Goal: Task Accomplishment & Management: Use online tool/utility

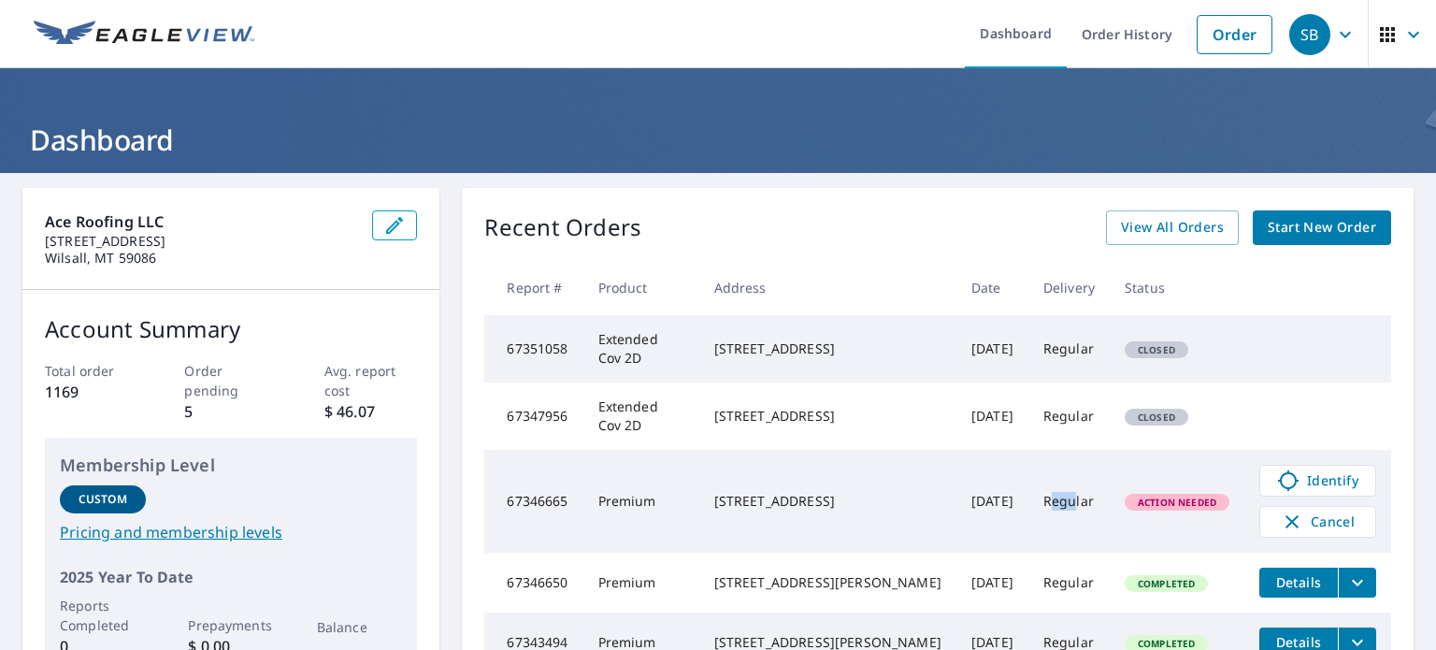
drag, startPoint x: 1040, startPoint y: 498, endPoint x: 1061, endPoint y: 499, distance: 20.6
click at [1061, 499] on td "Regular" at bounding box center [1068, 501] width 81 height 103
click at [1051, 500] on td "Regular" at bounding box center [1068, 501] width 81 height 103
drag, startPoint x: 1038, startPoint y: 500, endPoint x: 1054, endPoint y: 497, distance: 16.1
click at [1054, 497] on td "Regular" at bounding box center [1068, 501] width 81 height 103
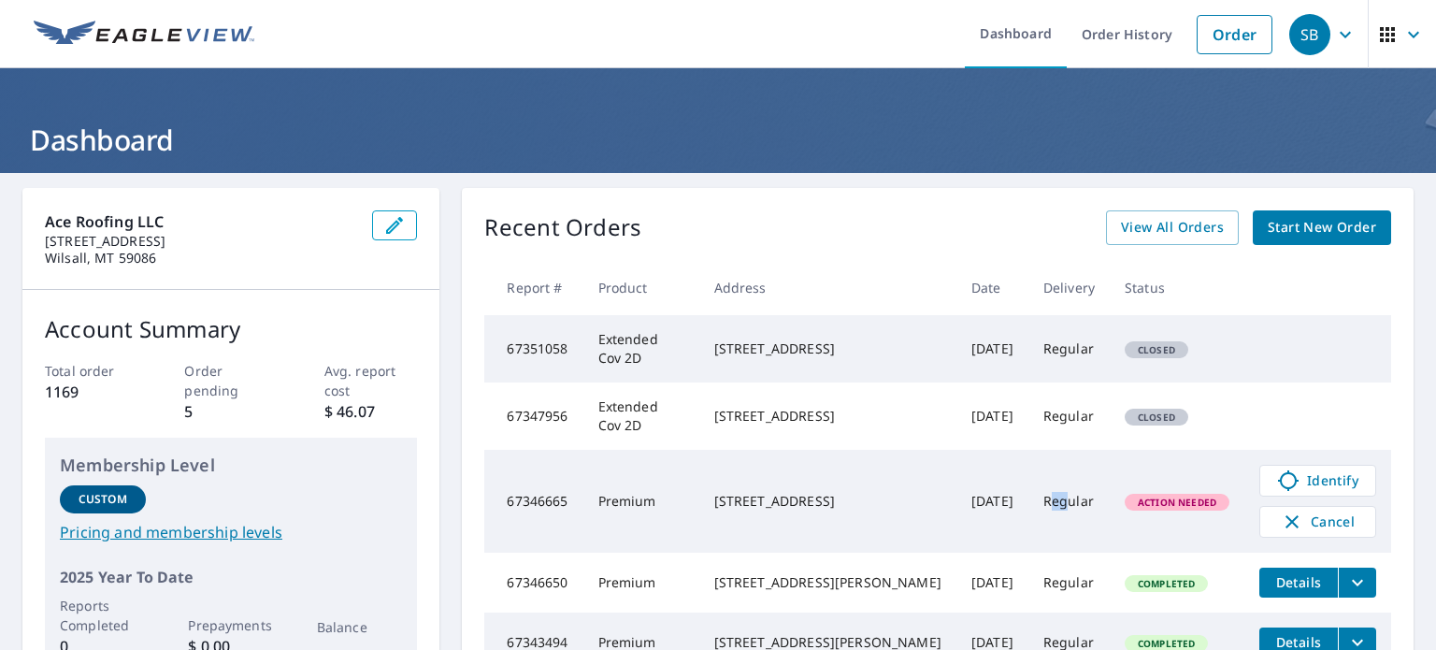
click at [1054, 497] on td "Regular" at bounding box center [1068, 501] width 81 height 103
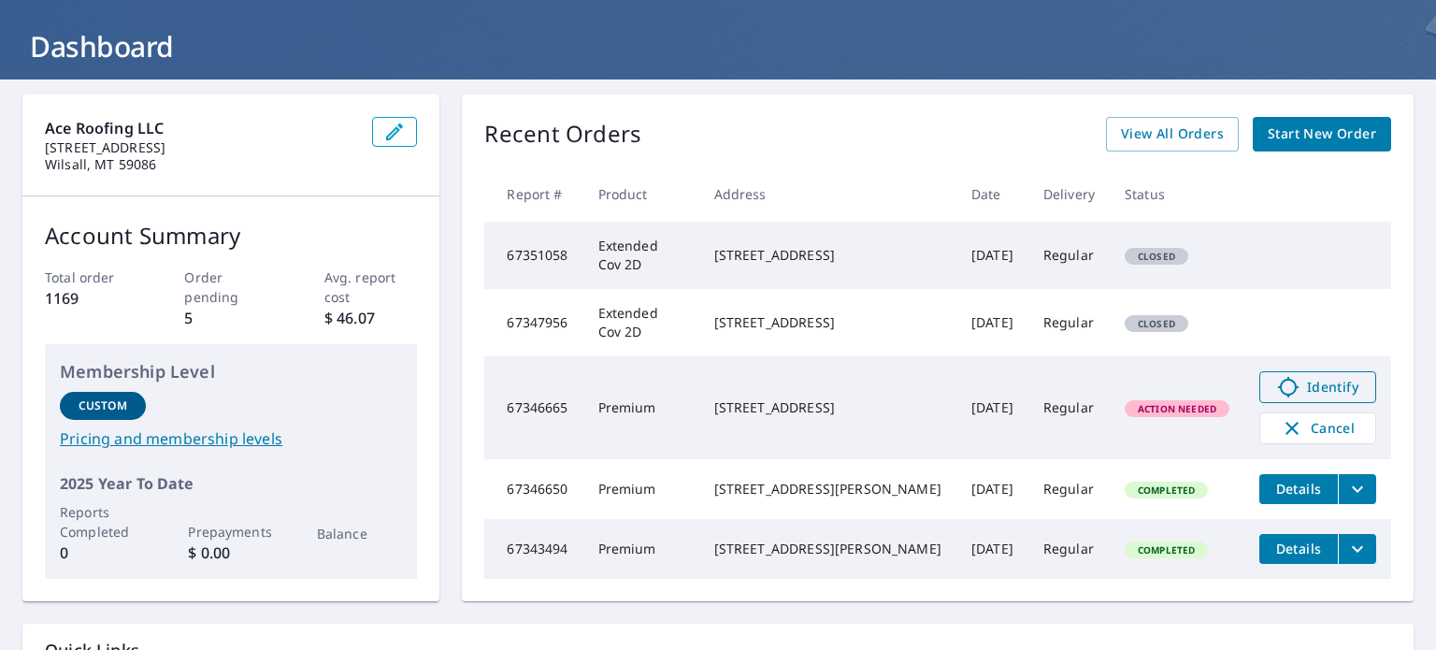
click at [1288, 390] on span "Identify" at bounding box center [1317, 387] width 93 height 22
drag, startPoint x: 725, startPoint y: 246, endPoint x: 799, endPoint y: 249, distance: 73.9
click at [799, 249] on div "[STREET_ADDRESS]" at bounding box center [827, 255] width 227 height 19
click at [819, 251] on div "[STREET_ADDRESS]" at bounding box center [827, 255] width 227 height 19
drag, startPoint x: 727, startPoint y: 246, endPoint x: 825, endPoint y: 264, distance: 99.7
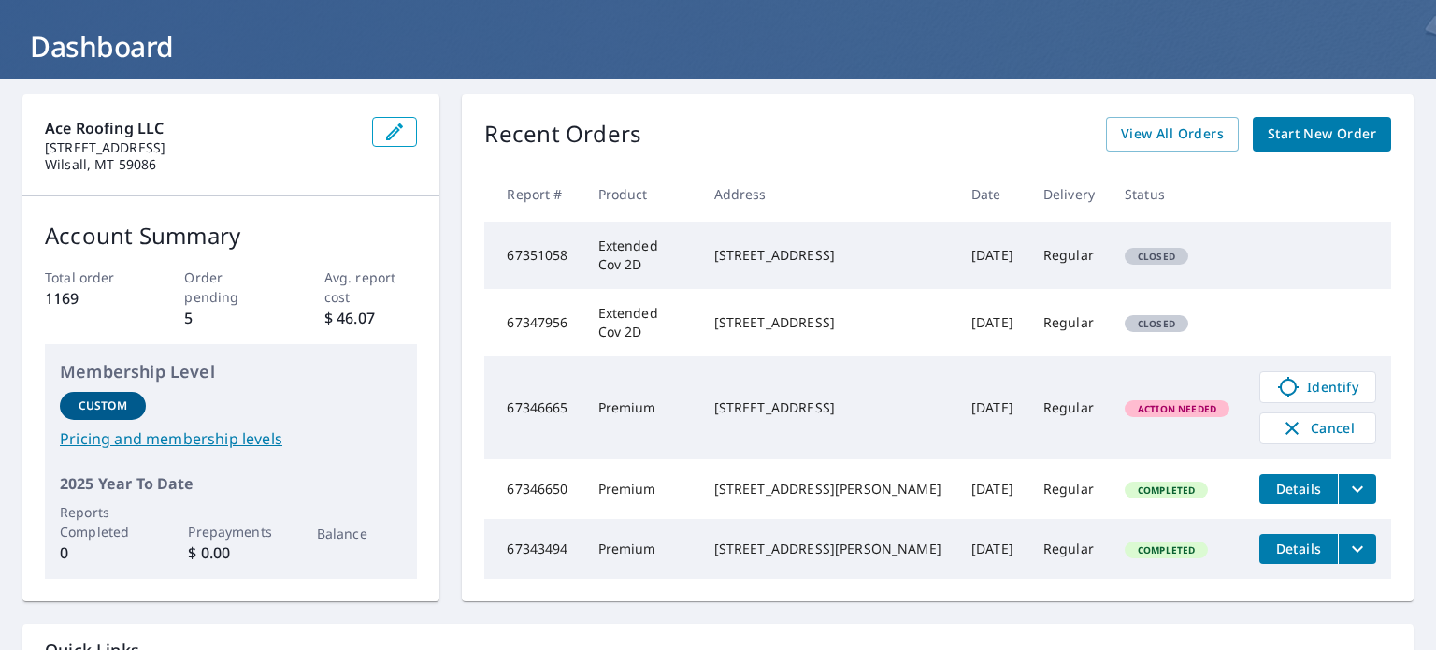
click at [825, 264] on div "[STREET_ADDRESS]" at bounding box center [827, 255] width 227 height 19
click at [830, 264] on div "[STREET_ADDRESS]" at bounding box center [827, 255] width 227 height 19
click at [743, 246] on div "[STREET_ADDRESS]" at bounding box center [827, 255] width 227 height 19
drag, startPoint x: 722, startPoint y: 241, endPoint x: 824, endPoint y: 265, distance: 104.5
click at [824, 265] on td "[STREET_ADDRESS]" at bounding box center [827, 255] width 257 height 67
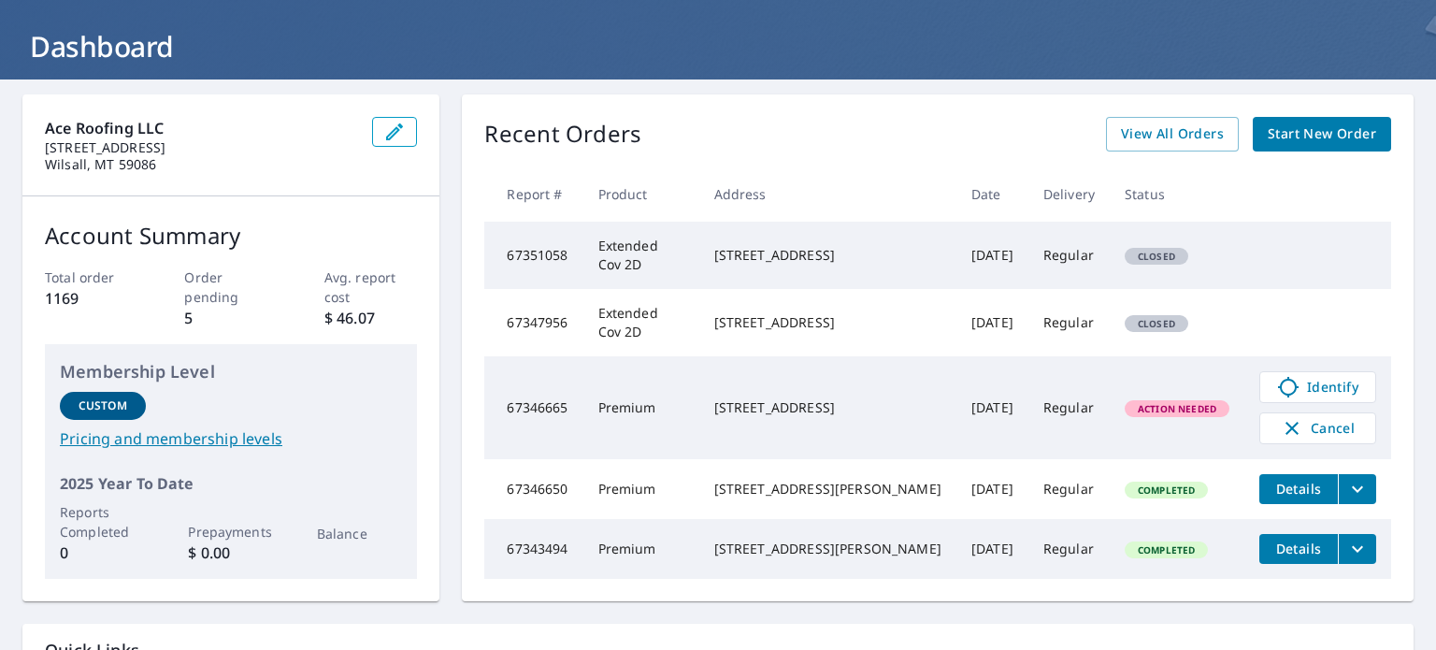
click at [831, 264] on div "[STREET_ADDRESS]" at bounding box center [827, 255] width 227 height 19
drag, startPoint x: 719, startPoint y: 248, endPoint x: 836, endPoint y: 273, distance: 119.5
click at [836, 273] on td "[STREET_ADDRESS]" at bounding box center [827, 255] width 257 height 67
click at [843, 263] on div "[STREET_ADDRESS]" at bounding box center [827, 255] width 227 height 19
click at [766, 254] on div "[STREET_ADDRESS]" at bounding box center [827, 255] width 227 height 19
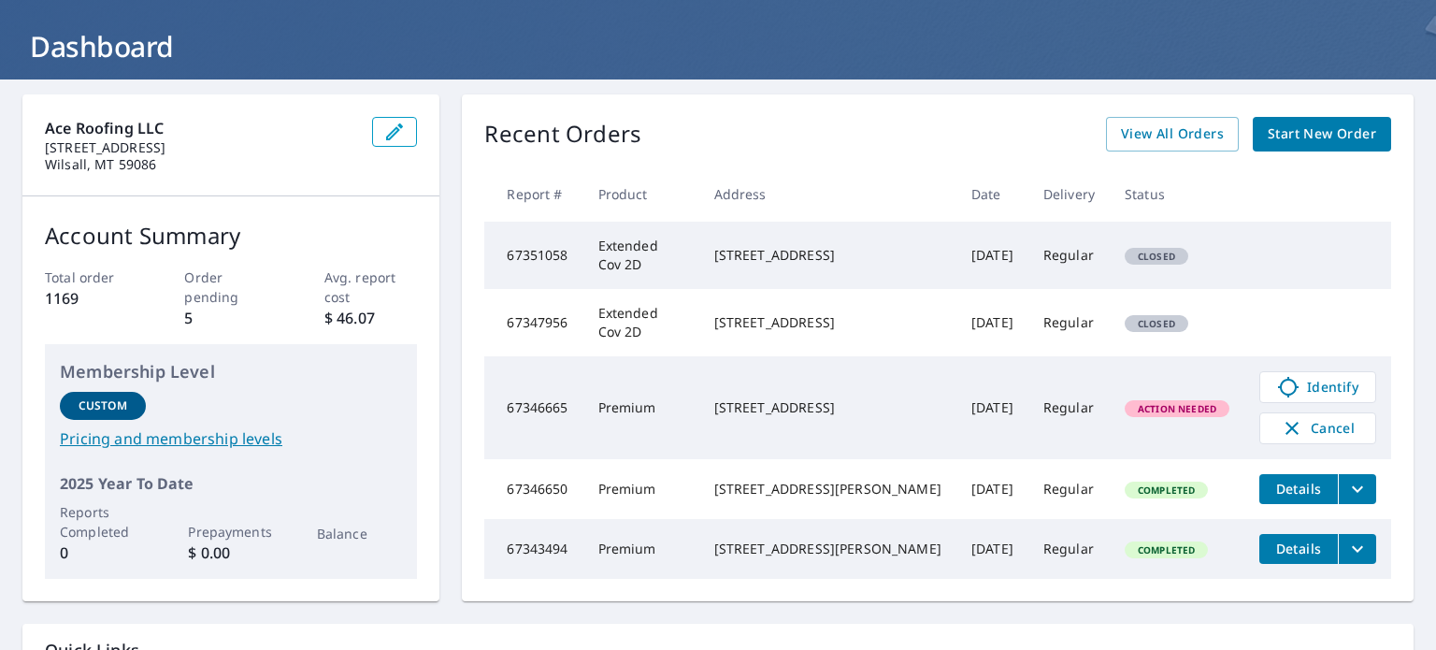
drag, startPoint x: 724, startPoint y: 248, endPoint x: 823, endPoint y: 268, distance: 100.3
click at [823, 265] on div "[STREET_ADDRESS]" at bounding box center [827, 255] width 227 height 19
click at [831, 265] on div "[STREET_ADDRESS]" at bounding box center [827, 255] width 227 height 19
drag, startPoint x: 725, startPoint y: 249, endPoint x: 830, endPoint y: 267, distance: 106.3
click at [830, 265] on div "[STREET_ADDRESS]" at bounding box center [827, 255] width 227 height 19
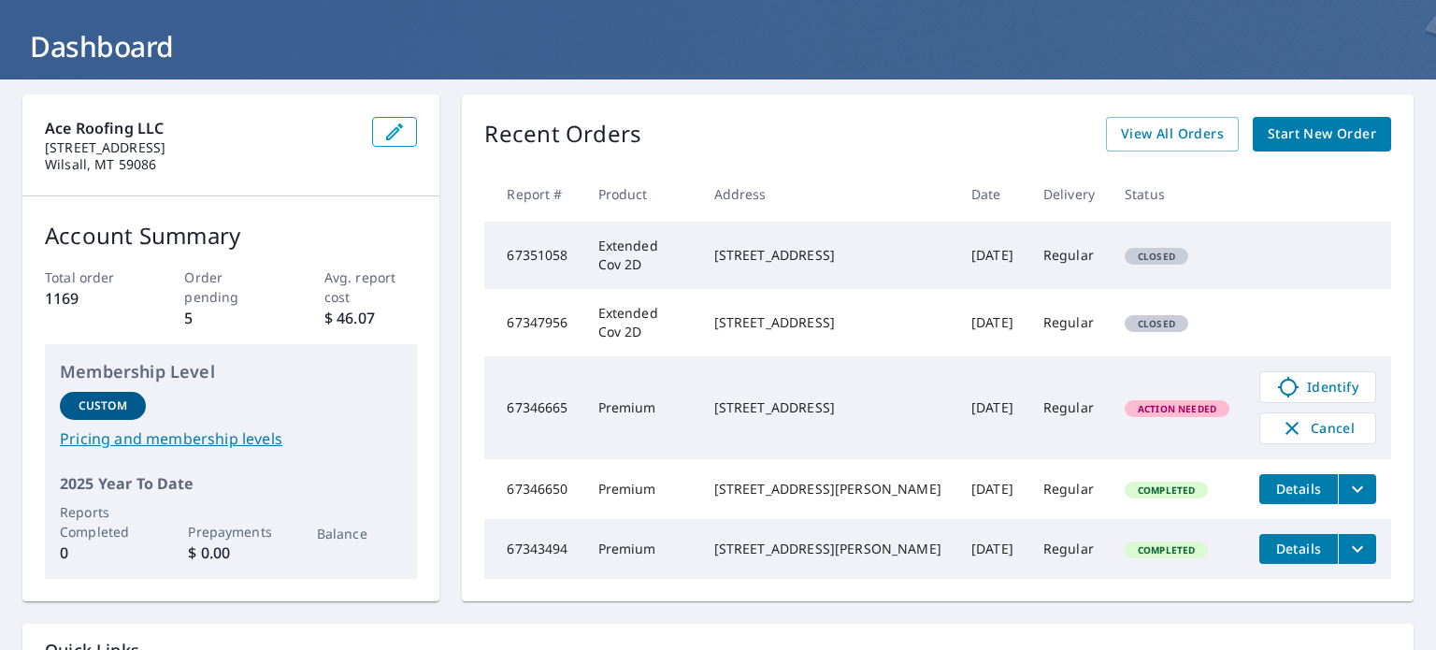
click at [814, 261] on div "[STREET_ADDRESS]" at bounding box center [827, 255] width 227 height 19
drag, startPoint x: 712, startPoint y: 245, endPoint x: 824, endPoint y: 270, distance: 115.0
click at [824, 270] on td "[STREET_ADDRESS]" at bounding box center [827, 255] width 257 height 67
click at [777, 257] on div "[STREET_ADDRESS]" at bounding box center [827, 255] width 227 height 19
drag, startPoint x: 721, startPoint y: 245, endPoint x: 833, endPoint y: 264, distance: 113.7
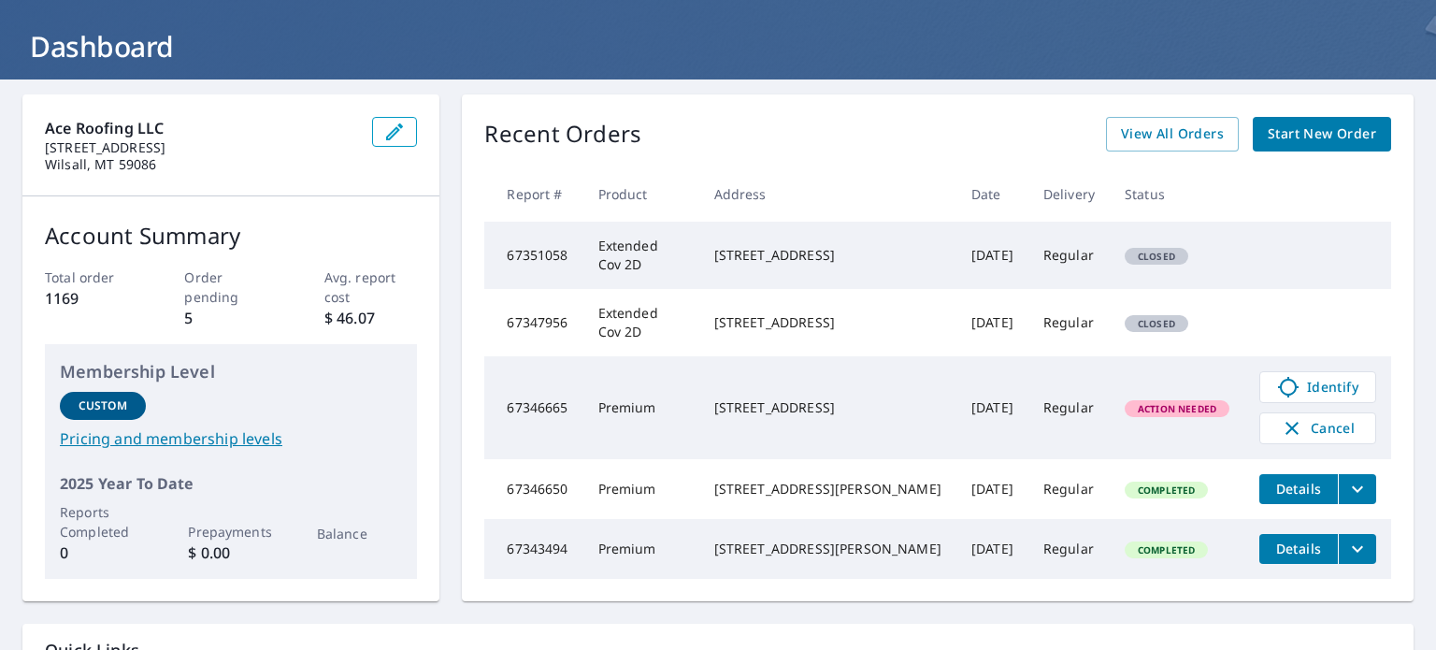
click at [833, 264] on td "[STREET_ADDRESS]" at bounding box center [827, 255] width 257 height 67
click at [833, 264] on div "[STREET_ADDRESS]" at bounding box center [827, 255] width 227 height 19
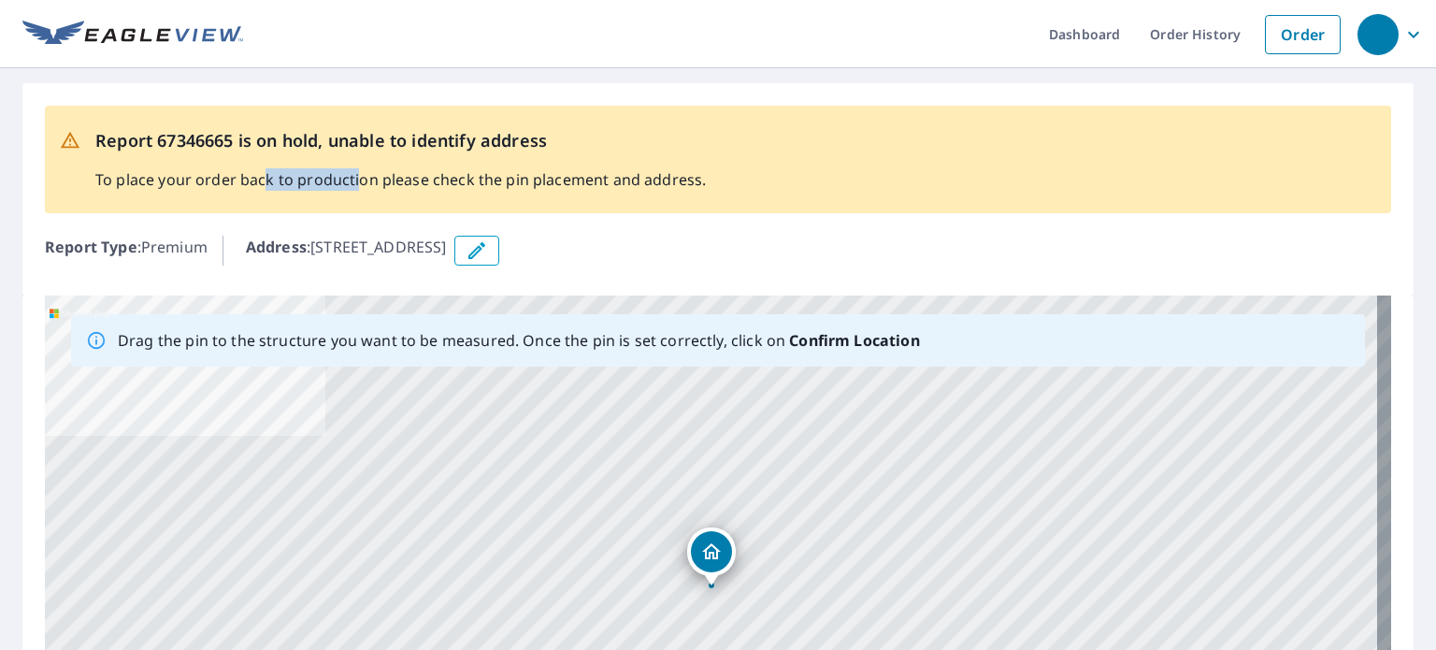
drag, startPoint x: 265, startPoint y: 178, endPoint x: 368, endPoint y: 179, distance: 102.8
click at [364, 179] on p "To place your order back to production please check the pin placement and addre…" at bounding box center [400, 179] width 610 height 22
click at [456, 183] on p "To place your order back to production please check the pin placement and addre…" at bounding box center [400, 179] width 610 height 22
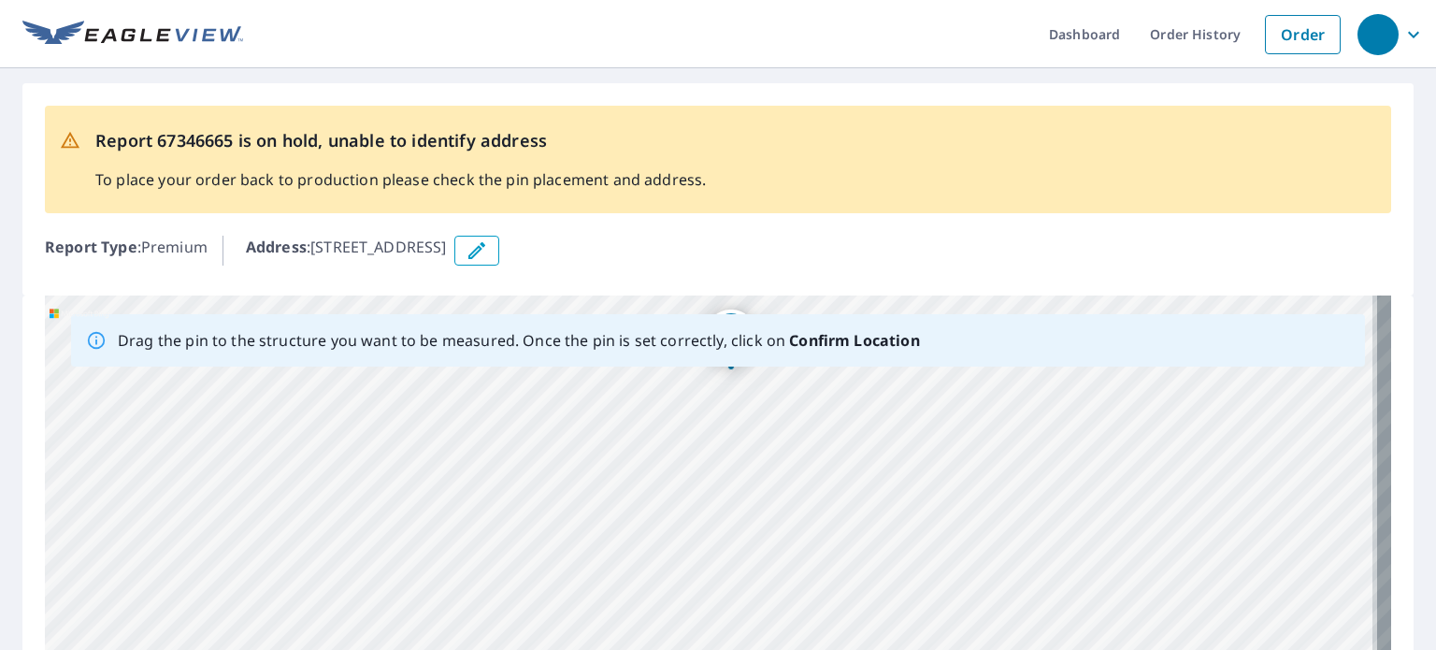
drag, startPoint x: 811, startPoint y: 530, endPoint x: 785, endPoint y: 433, distance: 100.7
click at [785, 433] on div "11 Clearwater Ave Whitehall, MT 59759" at bounding box center [718, 588] width 1346 height 586
drag, startPoint x: 794, startPoint y: 446, endPoint x: 728, endPoint y: 522, distance: 100.1
click at [728, 522] on div "11 Clearwater Ave Whitehall, MT 59759" at bounding box center [718, 588] width 1346 height 586
drag, startPoint x: 833, startPoint y: 481, endPoint x: 751, endPoint y: 507, distance: 86.0
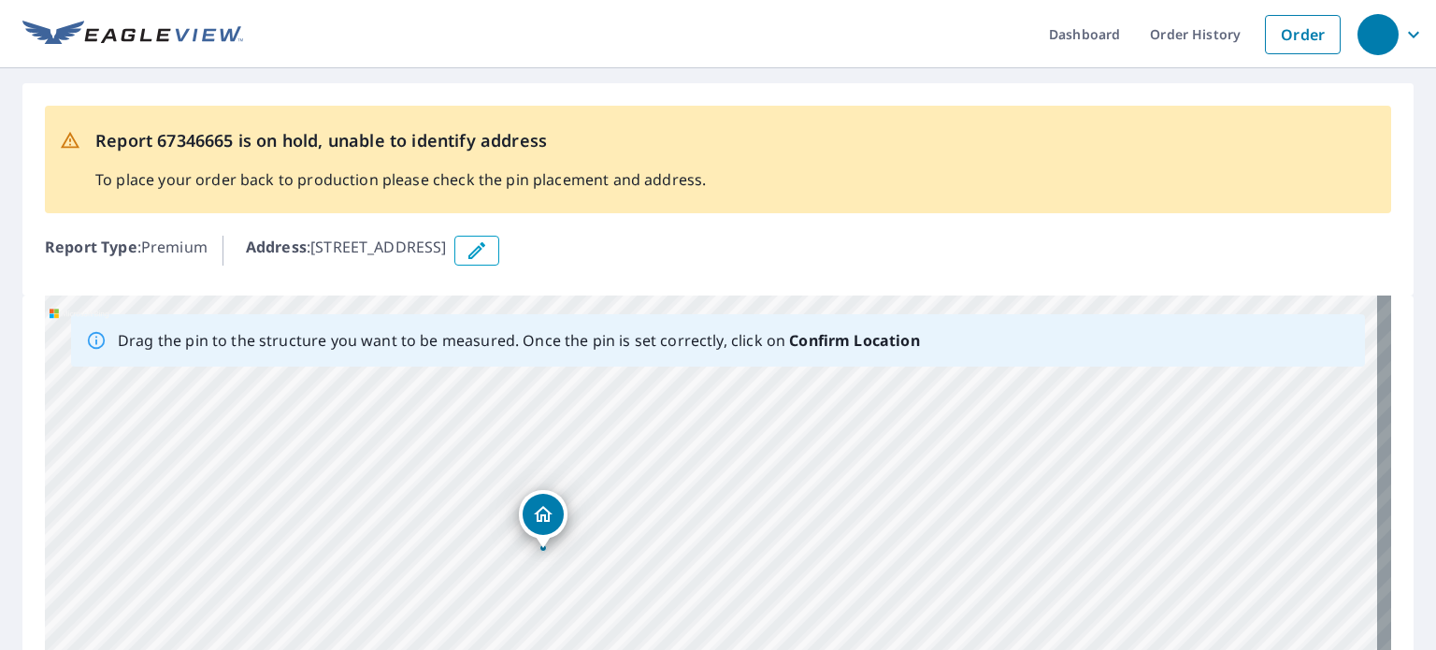
click at [751, 507] on div "11 Clearwater Ave Whitehall, MT 59759" at bounding box center [718, 588] width 1346 height 586
drag, startPoint x: 719, startPoint y: 501, endPoint x: 638, endPoint y: 557, distance: 98.0
click at [638, 557] on div "11 Clearwater Ave Whitehall, MT 59759" at bounding box center [718, 588] width 1346 height 586
drag, startPoint x: 651, startPoint y: 504, endPoint x: 706, endPoint y: 573, distance: 88.5
click at [691, 589] on div "11 Clearwater Ave Whitehall, MT 59759" at bounding box center [718, 588] width 1346 height 586
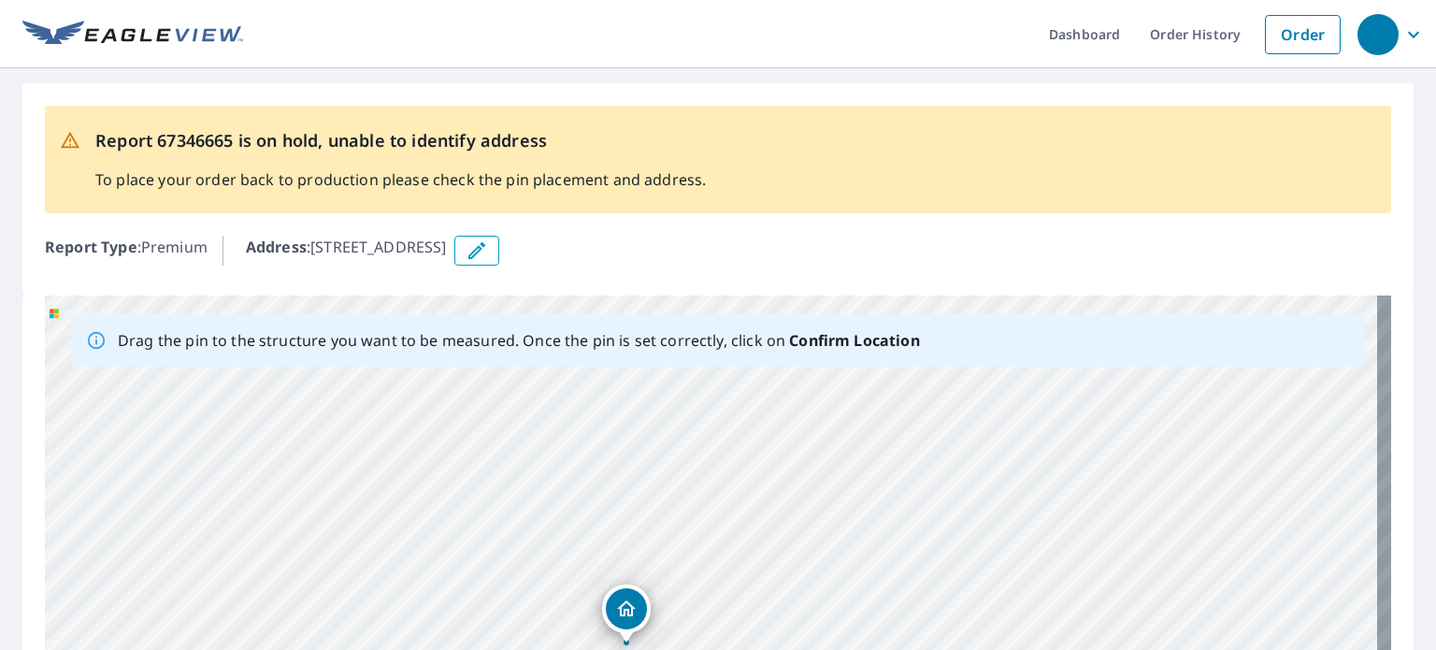
drag, startPoint x: 699, startPoint y: 481, endPoint x: 710, endPoint y: 526, distance: 46.2
click at [710, 526] on div "11 Clearwater Ave Whitehall, MT 59759" at bounding box center [718, 588] width 1346 height 586
drag, startPoint x: 704, startPoint y: 481, endPoint x: 720, endPoint y: 523, distance: 44.1
click at [707, 560] on div "11 Clearwater Ave Whitehall, MT 59759" at bounding box center [718, 588] width 1346 height 586
drag, startPoint x: 703, startPoint y: 534, endPoint x: 706, endPoint y: 503, distance: 31.0
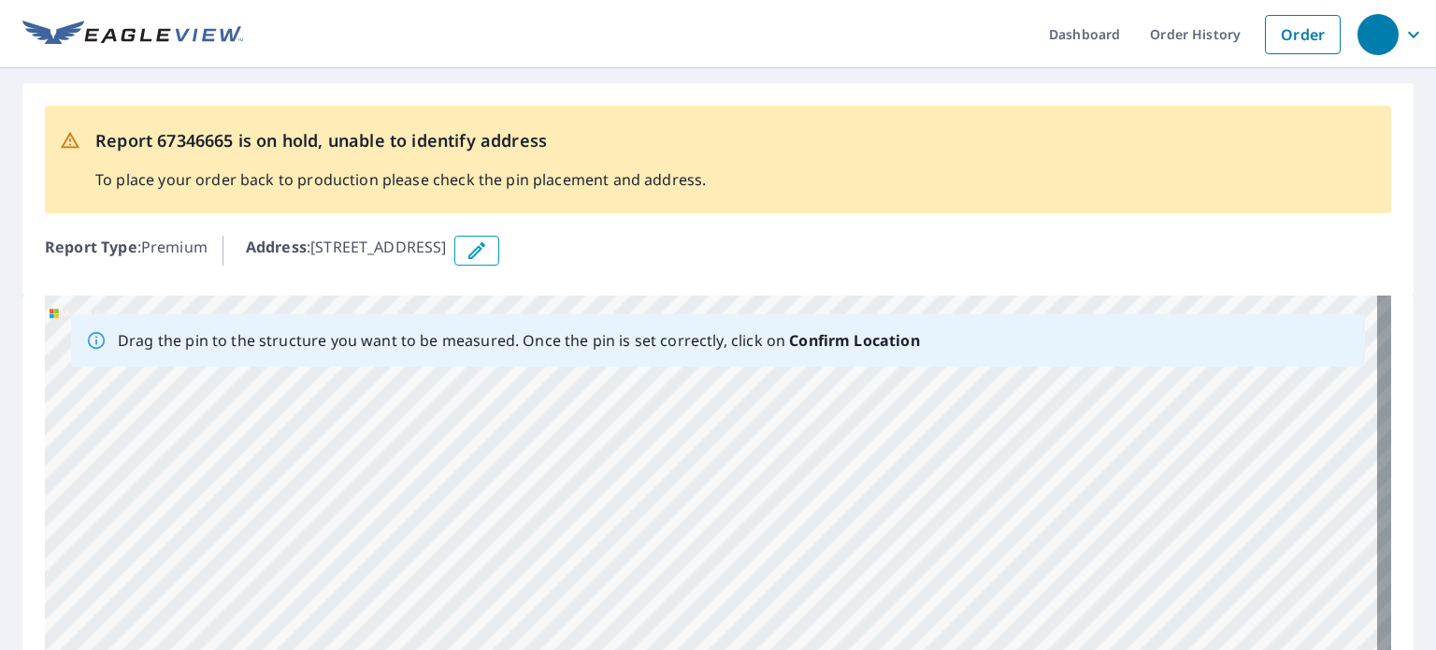
click at [706, 503] on div "11 Clearwater Ave Whitehall, MT 59759" at bounding box center [718, 588] width 1346 height 586
